Goal: Information Seeking & Learning: Learn about a topic

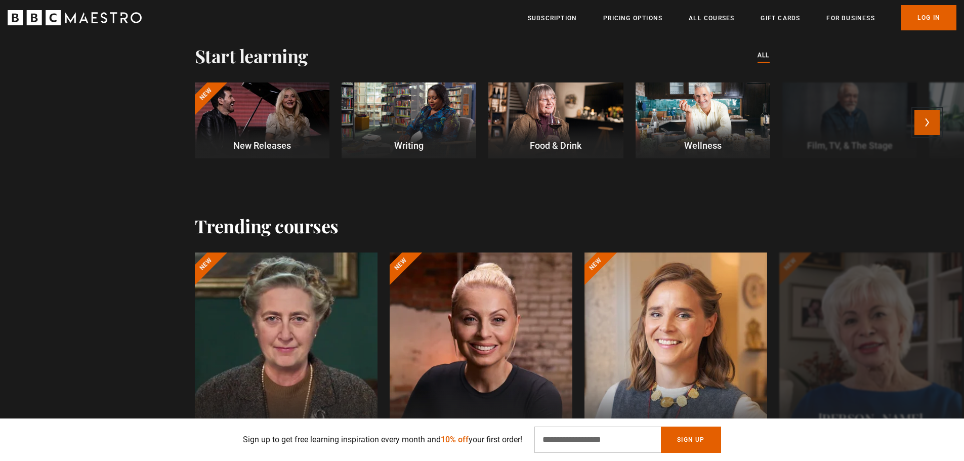
click at [925, 117] on button "Next" at bounding box center [926, 122] width 25 height 25
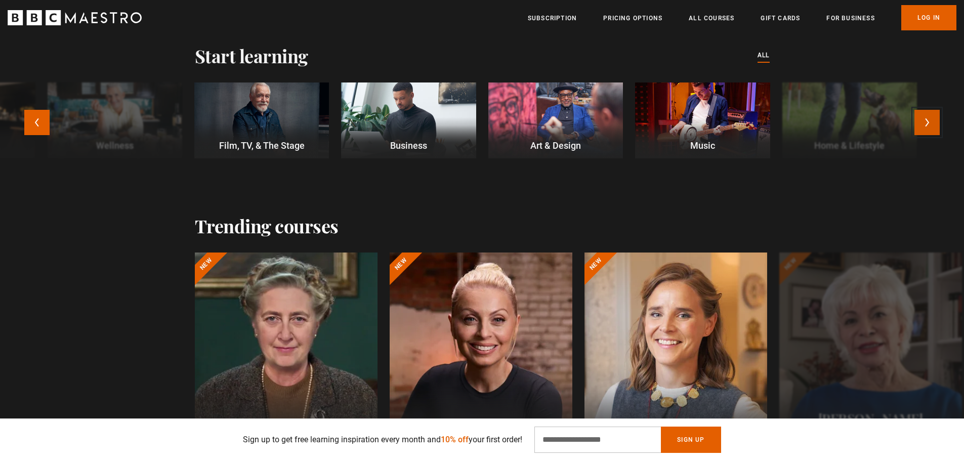
scroll to position [0, 133]
click at [925, 117] on button "Next" at bounding box center [926, 122] width 25 height 25
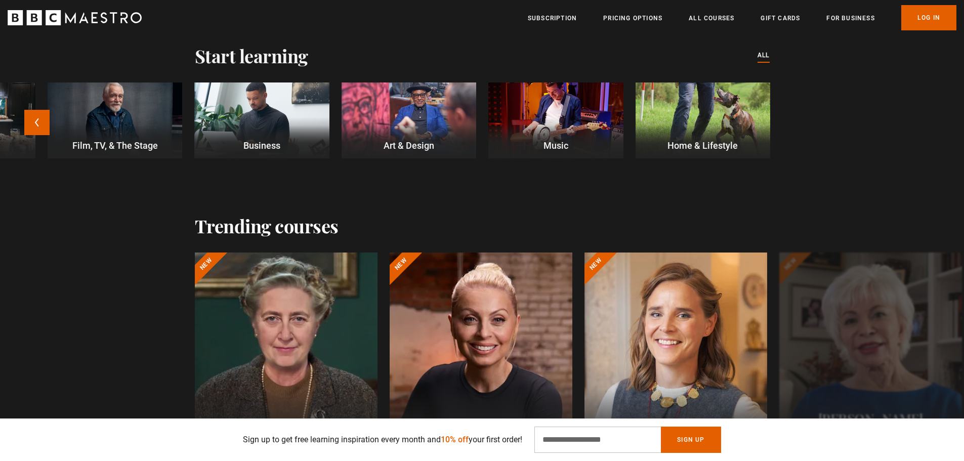
click at [280, 131] on div at bounding box center [261, 120] width 135 height 76
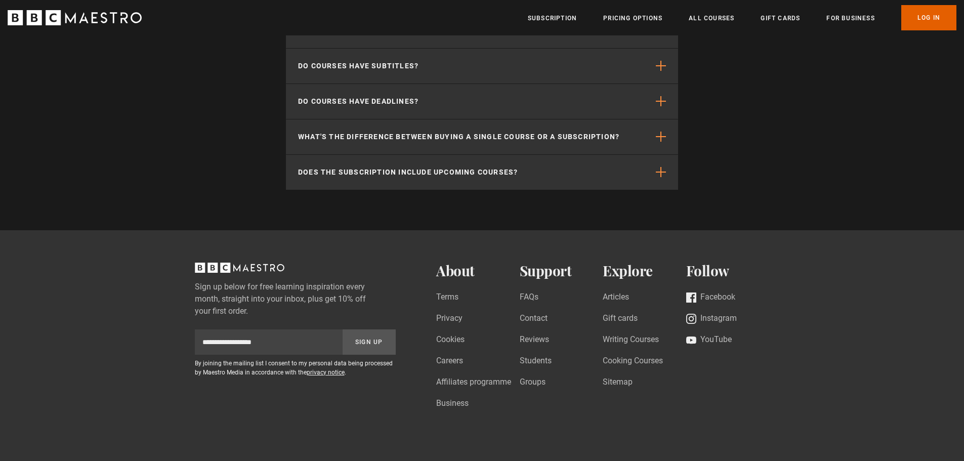
scroll to position [1453, 0]
